Goal: Check status: Check status

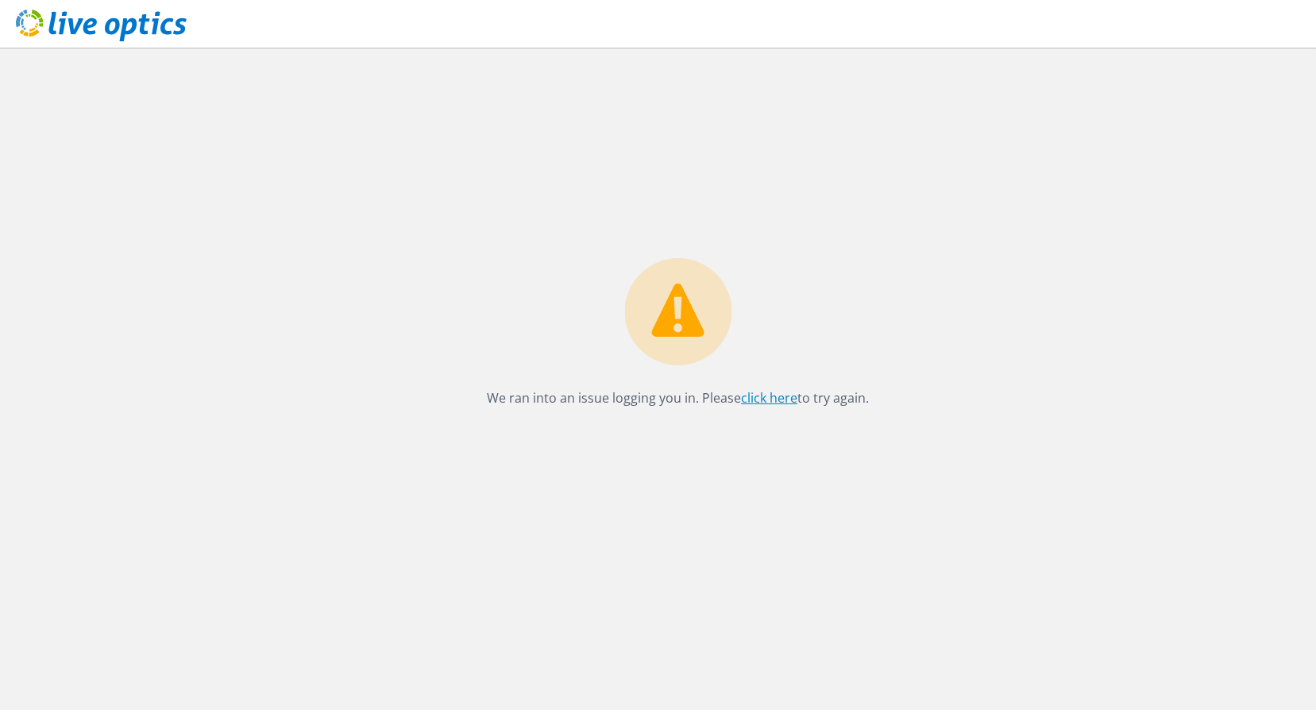
click at [745, 403] on link "click here" at bounding box center [769, 397] width 56 height 17
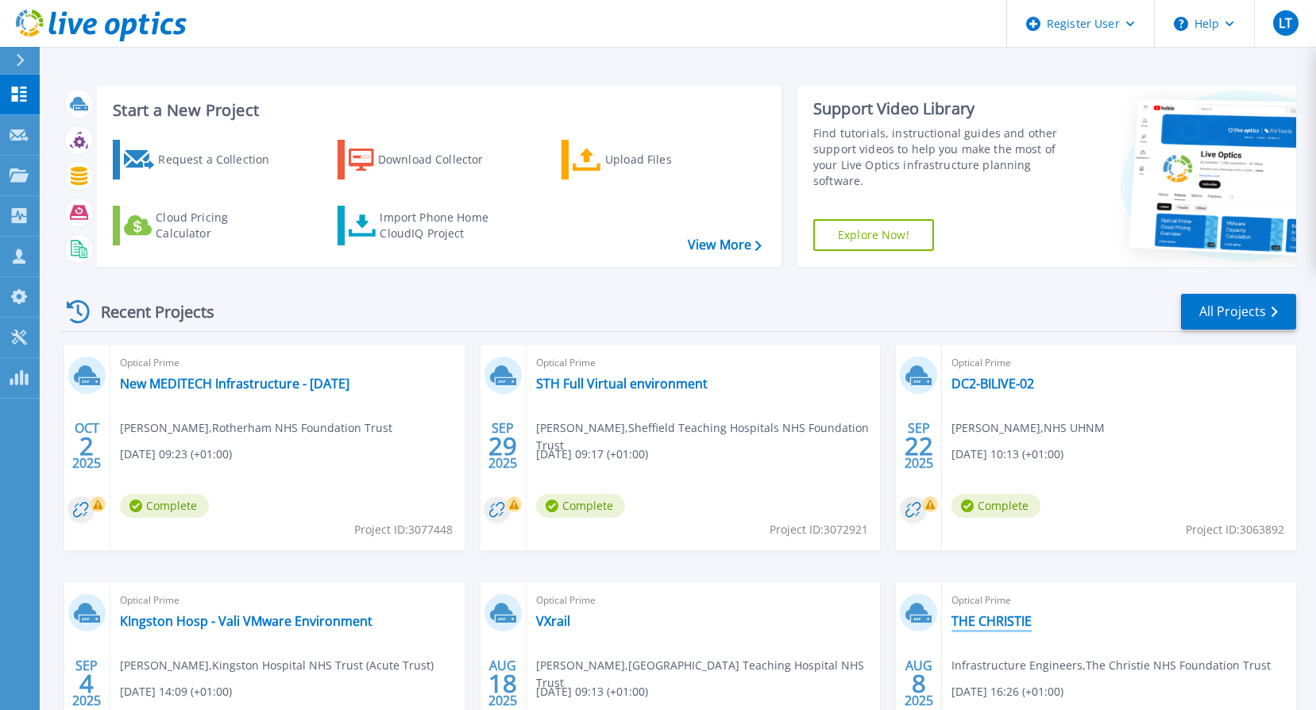
click at [988, 622] on link "THE CHRISTIE" at bounding box center [992, 621] width 80 height 16
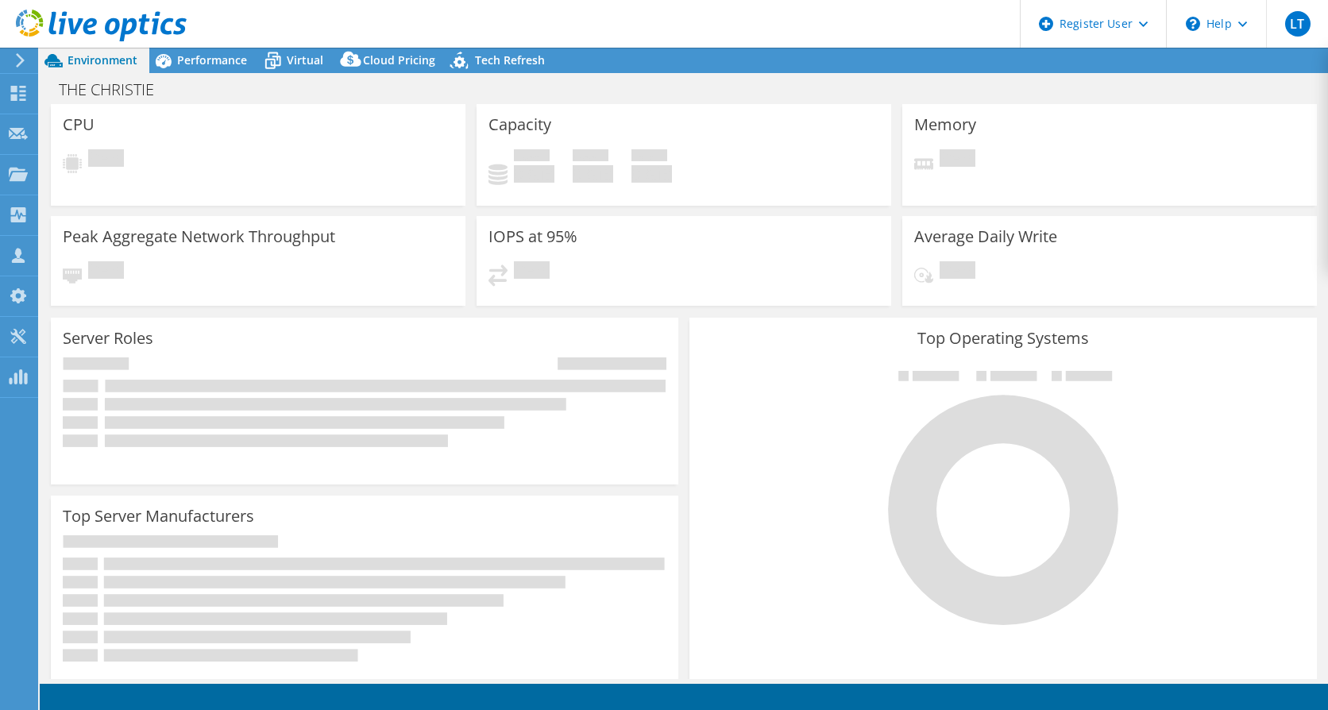
select select "EULondon"
select select "GBP"
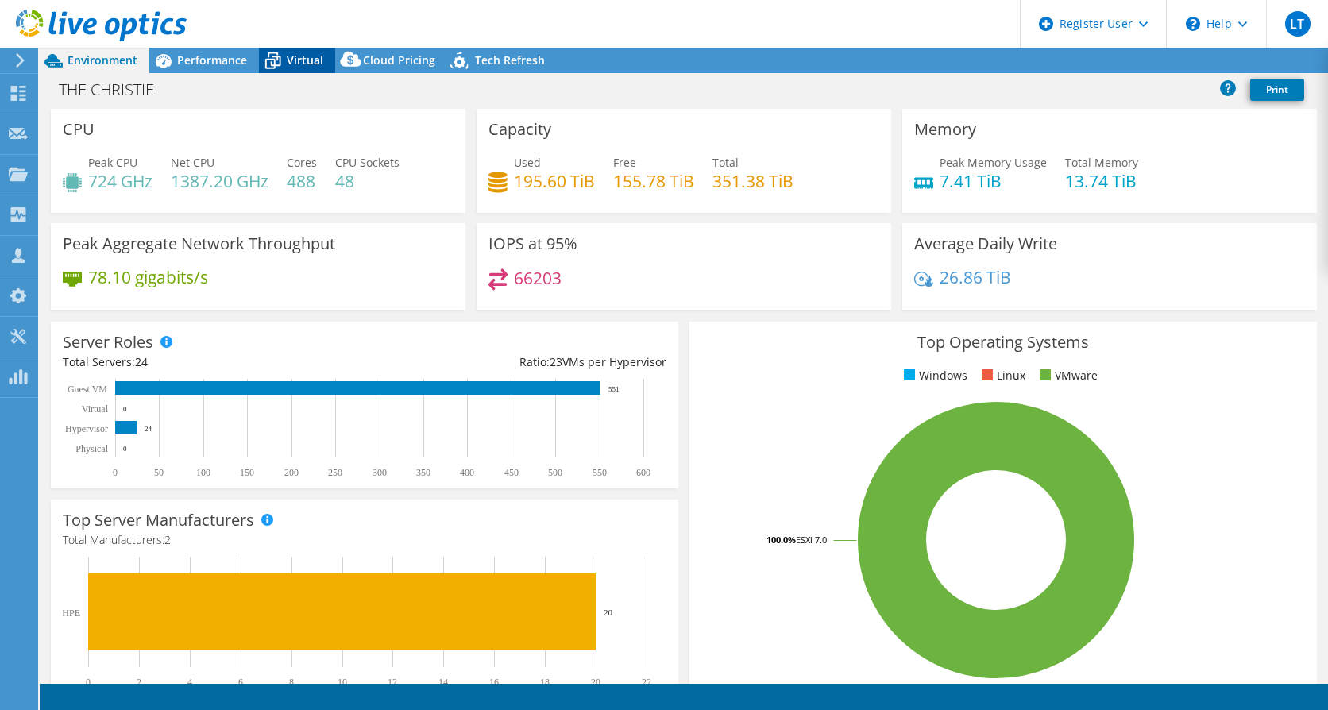
click at [297, 62] on span "Virtual" at bounding box center [305, 59] width 37 height 15
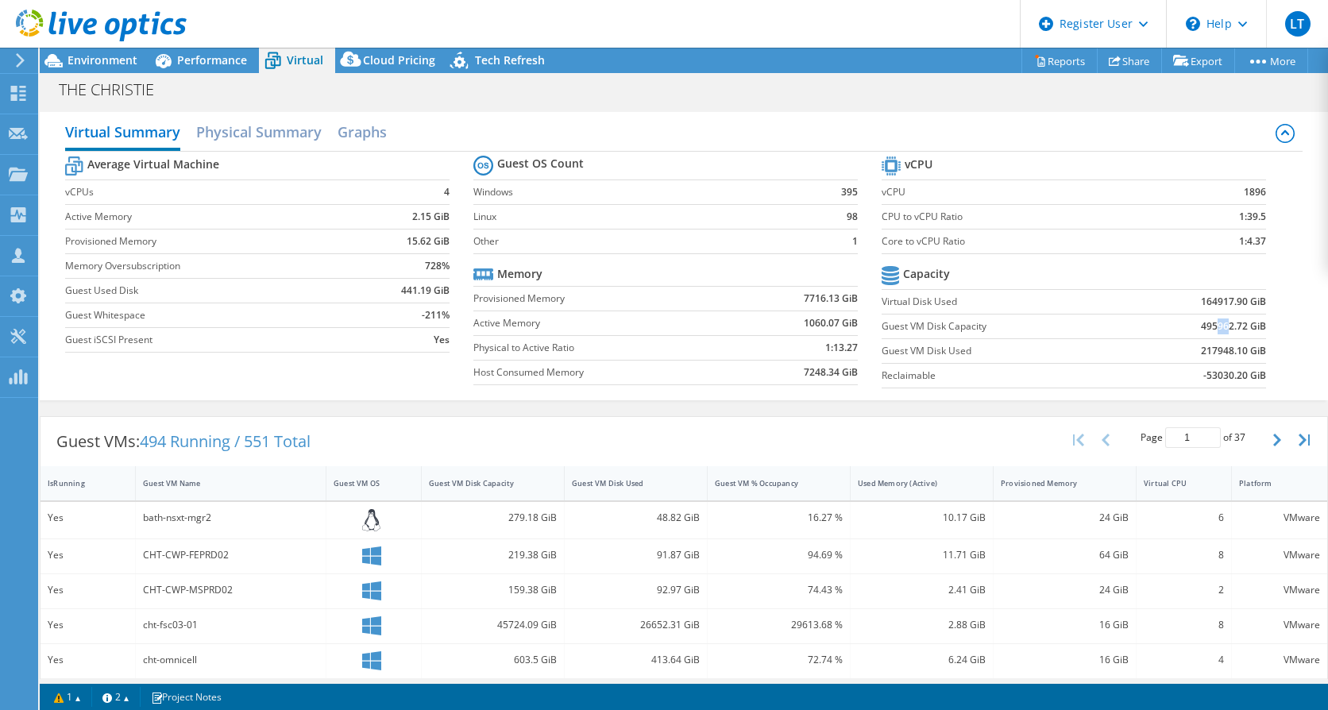
drag, startPoint x: 1219, startPoint y: 327, endPoint x: 1207, endPoint y: 321, distance: 13.5
click at [1207, 321] on b "495962.72 GiB" at bounding box center [1233, 326] width 65 height 16
drag, startPoint x: 1207, startPoint y: 321, endPoint x: 1221, endPoint y: 334, distance: 19.1
click at [1221, 338] on td "495962.72 GiB" at bounding box center [1195, 326] width 141 height 25
drag, startPoint x: 1221, startPoint y: 327, endPoint x: 1205, endPoint y: 325, distance: 16.1
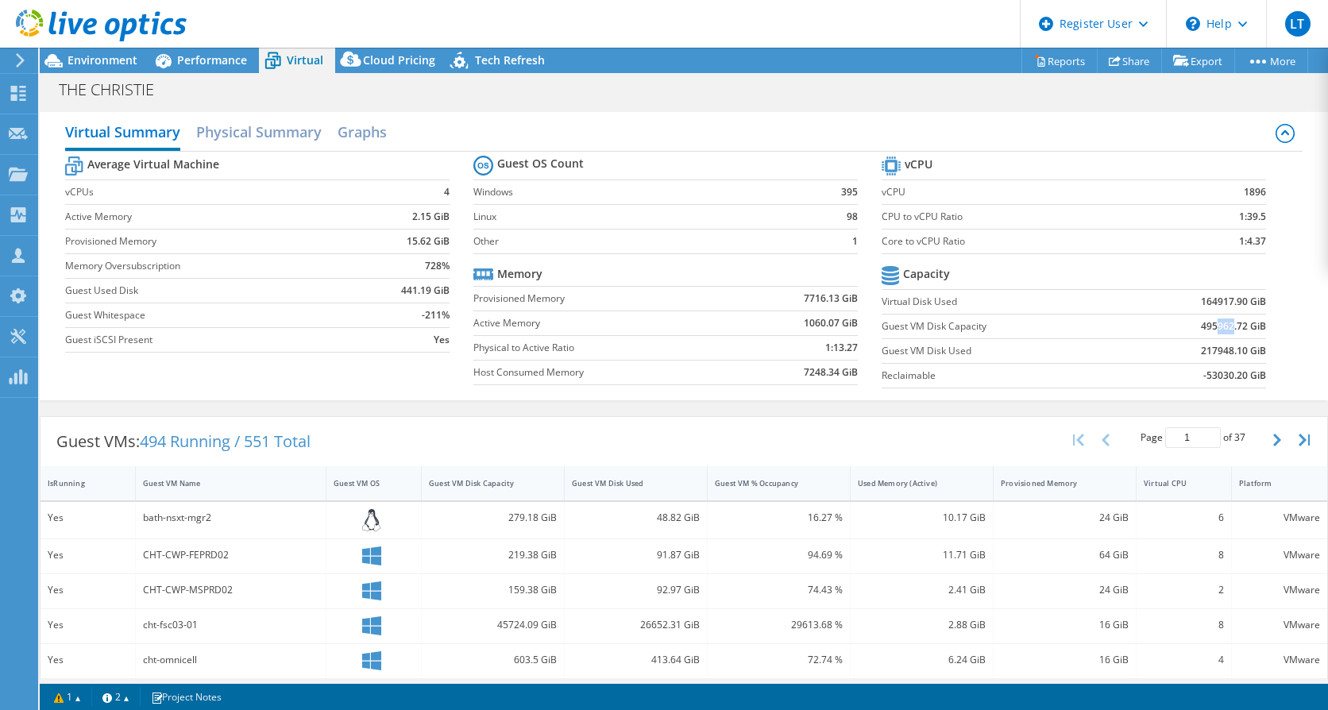
click at [1205, 325] on b "495962.72 GiB" at bounding box center [1233, 326] width 65 height 16
